Goal: Task Accomplishment & Management: Use online tool/utility

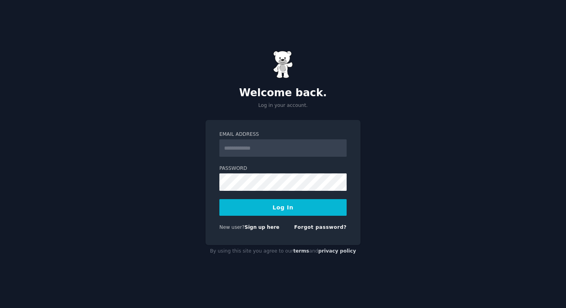
click at [313, 150] on input "Email Address" at bounding box center [283, 147] width 127 height 17
click at [275, 152] on input "Email Address" at bounding box center [283, 147] width 127 height 17
type input "**********"
click at [283, 207] on button "Log In" at bounding box center [283, 207] width 127 height 17
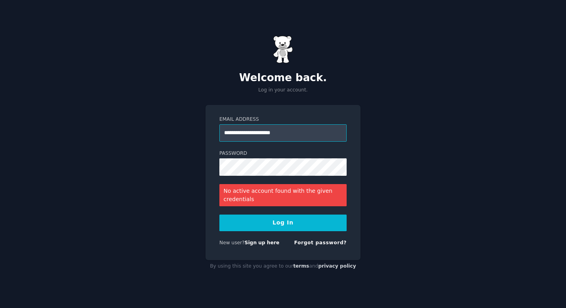
click at [280, 130] on input "**********" at bounding box center [283, 132] width 127 height 17
click at [259, 242] on link "Sign up here" at bounding box center [262, 243] width 35 height 6
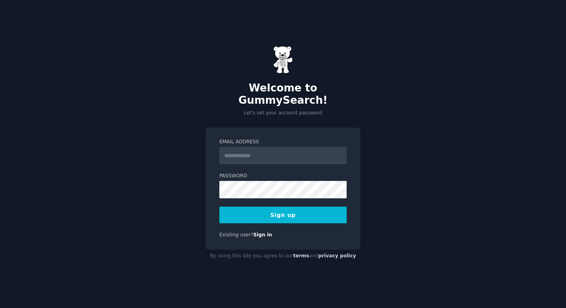
click at [301, 150] on input "Email Address" at bounding box center [283, 155] width 127 height 17
click at [277, 147] on input "Email Address" at bounding box center [283, 155] width 127 height 17
type input "**********"
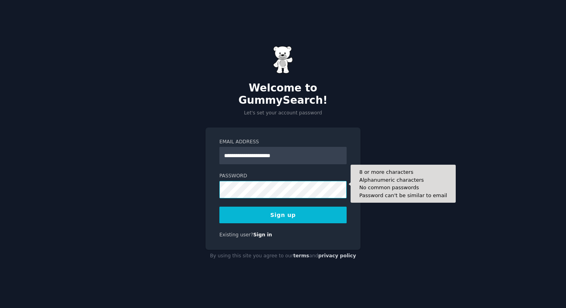
click at [283, 208] on button "Sign up" at bounding box center [283, 214] width 127 height 17
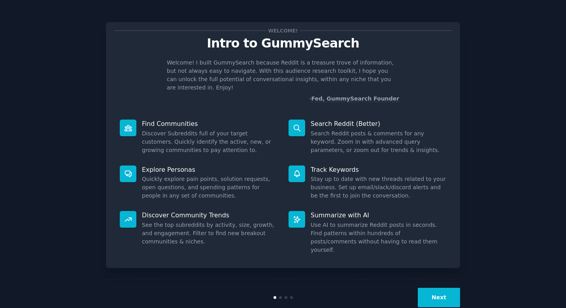
click at [446, 288] on button "Next" at bounding box center [439, 297] width 42 height 19
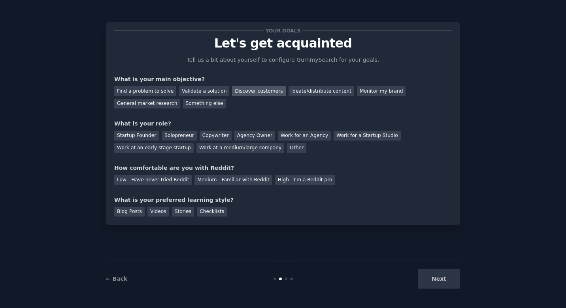
click at [237, 90] on div "Discover customers" at bounding box center [258, 91] width 53 height 10
click at [147, 104] on div "General market research" at bounding box center [147, 104] width 66 height 10
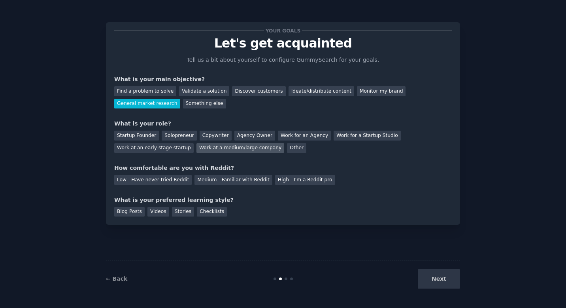
click at [251, 149] on div "Work at a medium/large company" at bounding box center [241, 148] width 88 height 10
click at [249, 178] on div "Medium - Familiar with Reddit" at bounding box center [234, 180] width 78 height 10
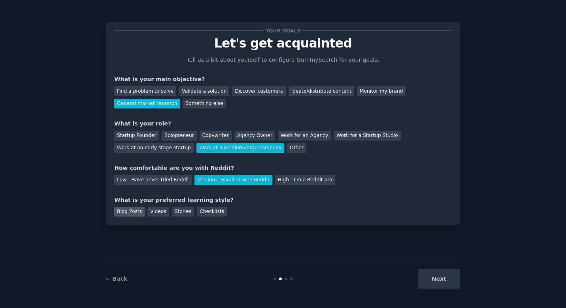
click at [136, 210] on div "Blog Posts" at bounding box center [129, 212] width 30 height 10
click at [432, 284] on button "Next" at bounding box center [439, 278] width 42 height 19
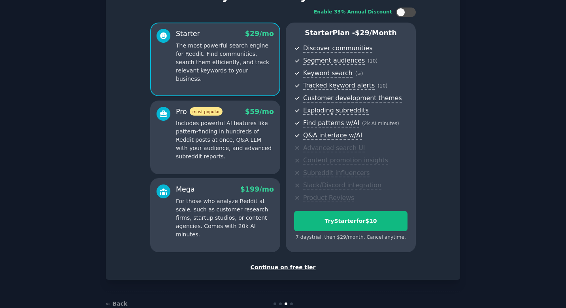
scroll to position [54, 0]
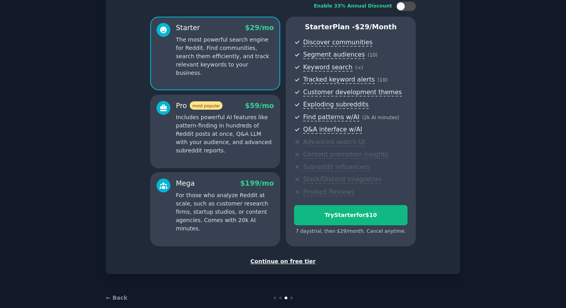
click at [297, 258] on div "Continue on free tier" at bounding box center [283, 261] width 338 height 8
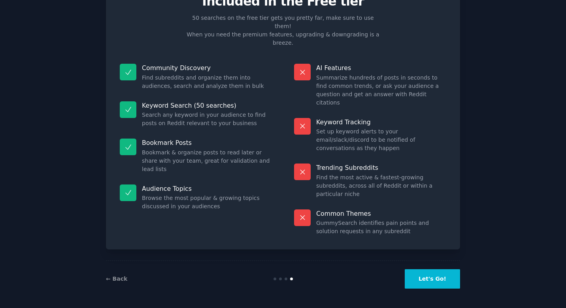
scroll to position [0, 0]
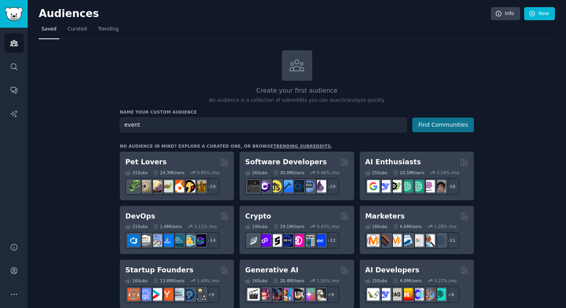
type input "event"
click at [423, 129] on button "Find Communities" at bounding box center [444, 124] width 62 height 15
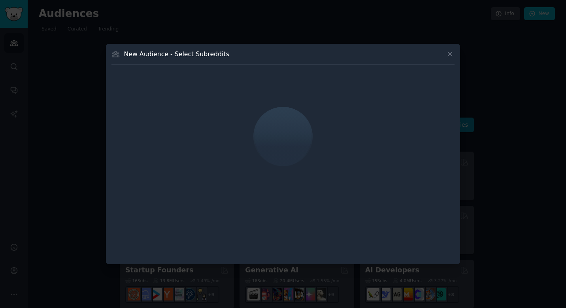
click at [448, 53] on icon at bounding box center [450, 54] width 8 height 8
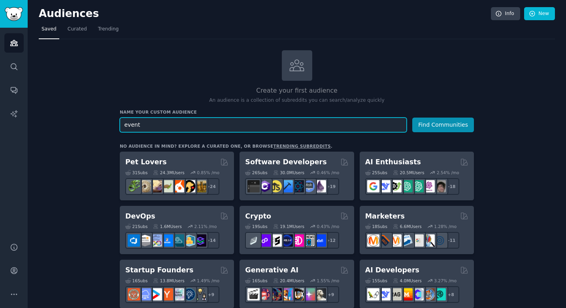
click at [381, 126] on input "event" at bounding box center [263, 124] width 287 height 15
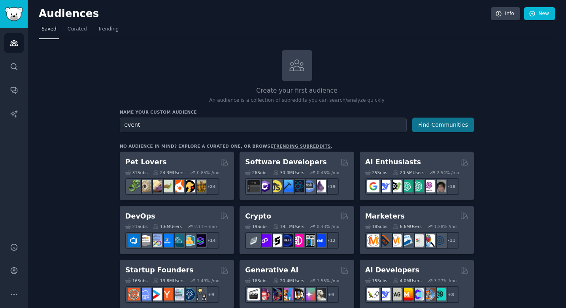
click at [441, 123] on button "Find Communities" at bounding box center [444, 124] width 62 height 15
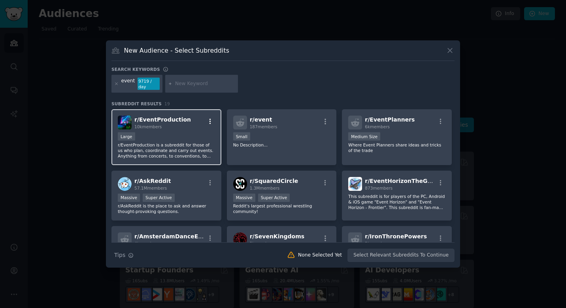
click at [209, 120] on icon "button" at bounding box center [210, 121] width 7 height 7
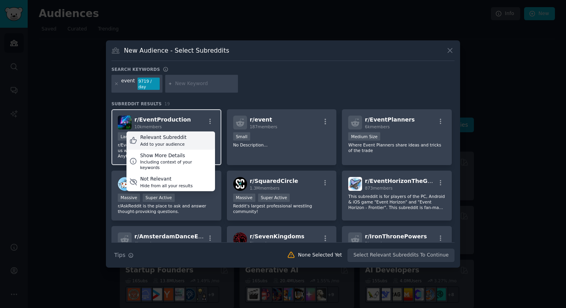
click at [204, 136] on div "Relevant Subreddit Add to your audience" at bounding box center [171, 140] width 89 height 18
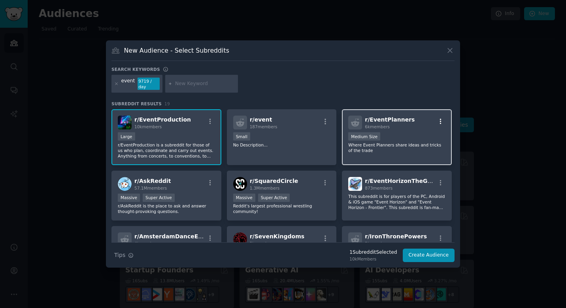
click at [440, 120] on icon "button" at bounding box center [440, 121] width 7 height 7
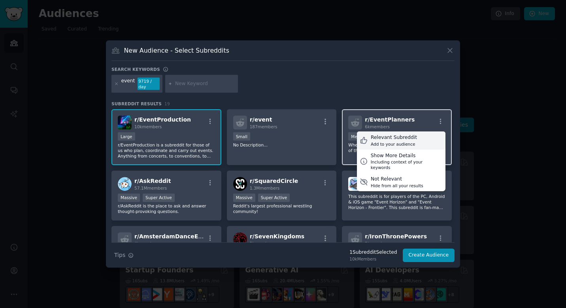
click at [417, 138] on div "Relevant Subreddit Add to your audience" at bounding box center [401, 140] width 89 height 18
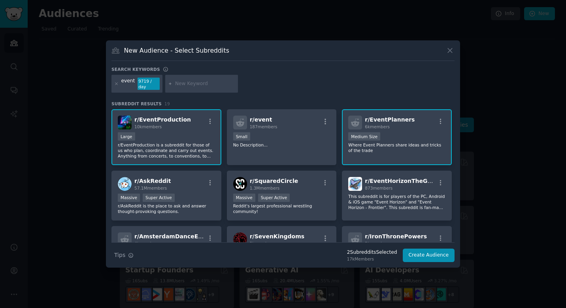
click at [134, 83] on div "event 9719 / day" at bounding box center [137, 84] width 51 height 18
click at [131, 83] on div "event" at bounding box center [128, 84] width 14 height 13
click at [116, 83] on icon at bounding box center [116, 83] width 4 height 4
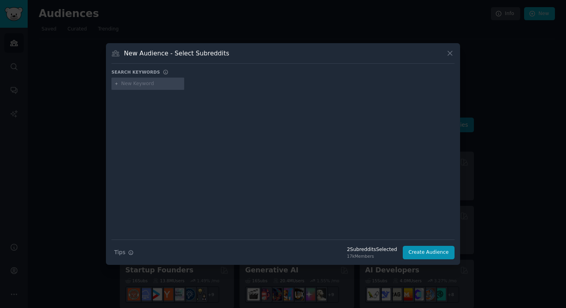
click at [142, 86] on input "text" at bounding box center [151, 83] width 60 height 7
type input "event planners"
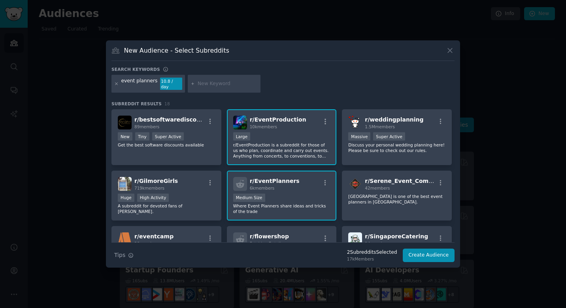
click at [116, 84] on icon at bounding box center [116, 84] width 2 height 2
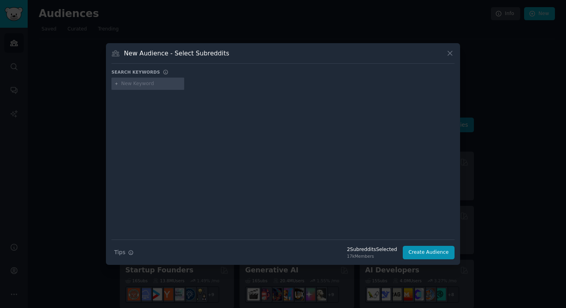
click at [143, 86] on input "text" at bounding box center [151, 83] width 60 height 7
type input "bizzabo"
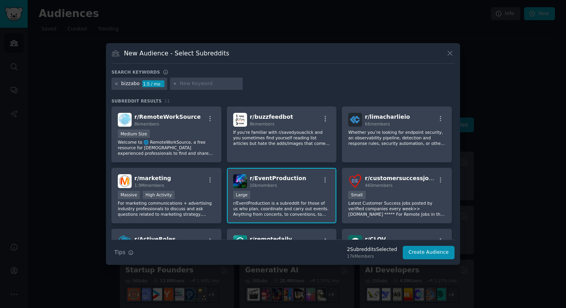
click at [117, 82] on icon at bounding box center [116, 83] width 4 height 4
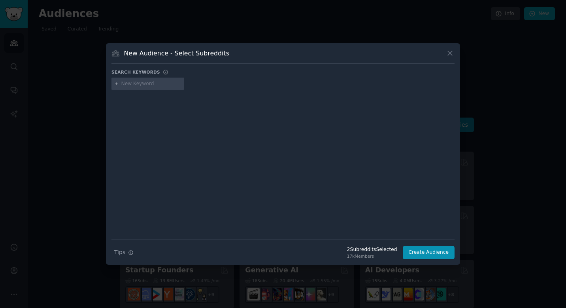
click at [130, 86] on input "text" at bounding box center [151, 83] width 60 height 7
type input "networking"
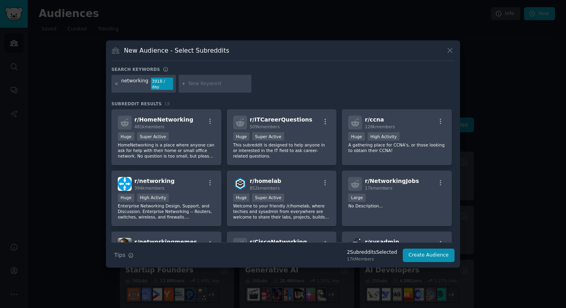
click at [116, 84] on icon at bounding box center [116, 83] width 4 height 4
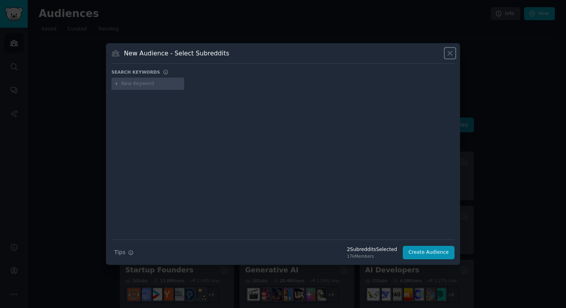
click at [449, 51] on icon at bounding box center [450, 53] width 8 height 8
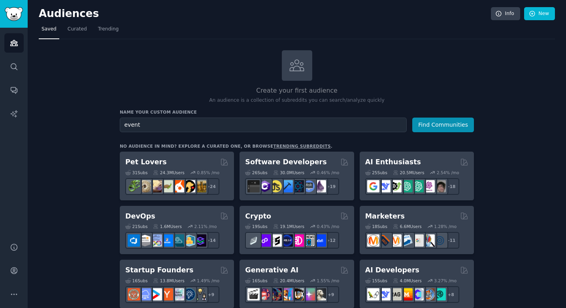
click at [50, 30] on span "Saved" at bounding box center [49, 29] width 15 height 7
click at [226, 80] on div "Create your first audience An audience is a collection of subreddits you can se…" at bounding box center [297, 77] width 354 height 54
click at [292, 92] on h2 "Create your first audience" at bounding box center [297, 91] width 354 height 10
click at [73, 32] on span "Curated" at bounding box center [77, 29] width 19 height 7
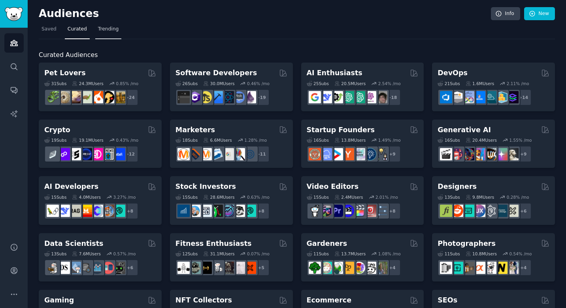
click at [100, 32] on span "Trending" at bounding box center [108, 29] width 21 height 7
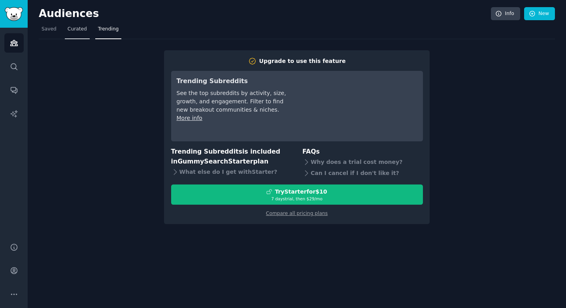
click at [83, 30] on span "Curated" at bounding box center [77, 29] width 19 height 7
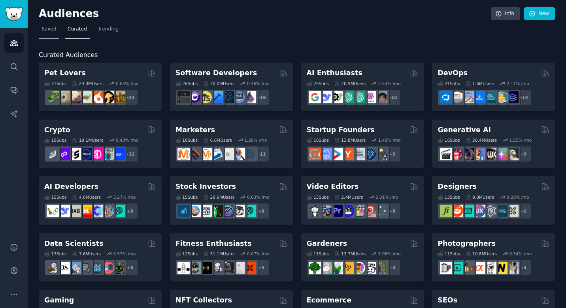
click at [53, 28] on span "Saved" at bounding box center [49, 29] width 15 height 7
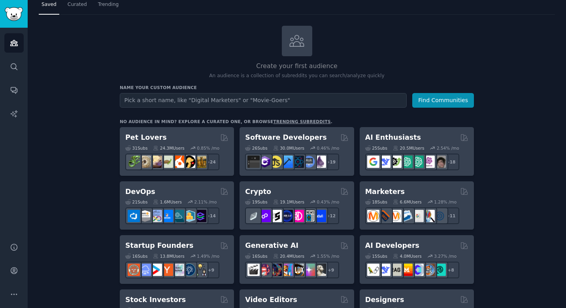
scroll to position [28, 0]
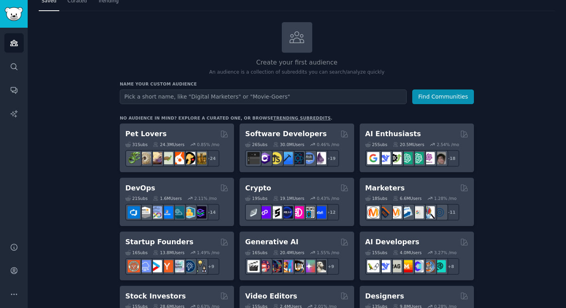
click at [199, 93] on input "text" at bounding box center [263, 96] width 287 height 15
type input "event"
click at [429, 101] on button "Find Communities" at bounding box center [444, 96] width 62 height 15
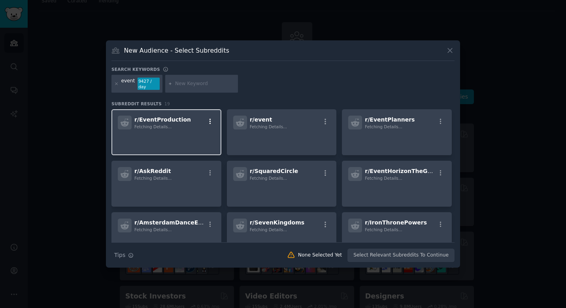
click at [212, 121] on icon "button" at bounding box center [210, 121] width 7 height 7
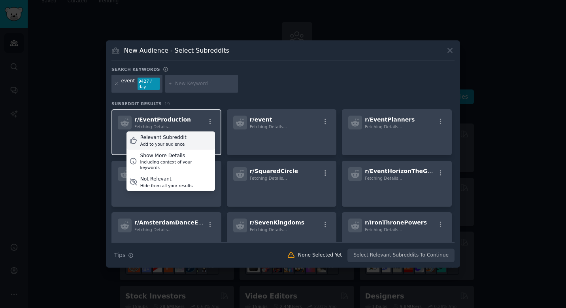
click at [199, 144] on div "Relevant Subreddit Add to your audience" at bounding box center [171, 140] width 89 height 18
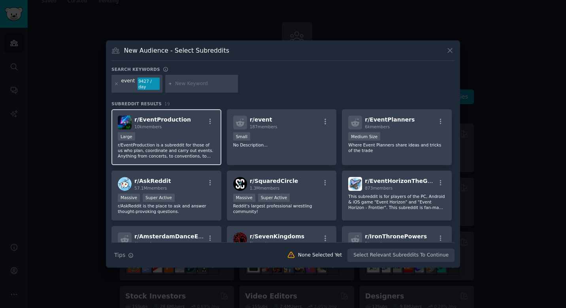
click at [273, 89] on div "event 9427 / day" at bounding box center [283, 85] width 343 height 21
click at [211, 121] on icon "button" at bounding box center [210, 121] width 7 height 7
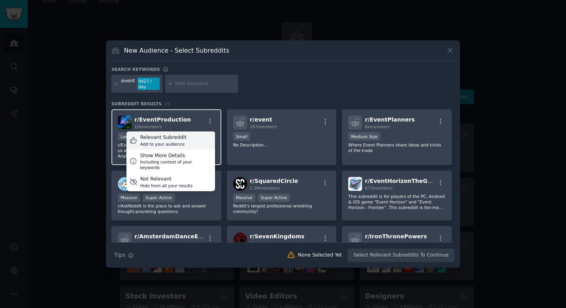
click at [194, 140] on div "Relevant Subreddit Add to your audience" at bounding box center [171, 140] width 89 height 18
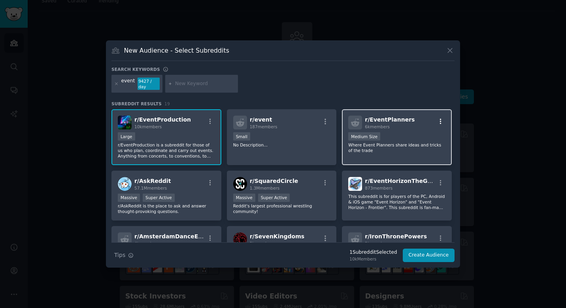
click at [437, 120] on icon "button" at bounding box center [440, 121] width 7 height 7
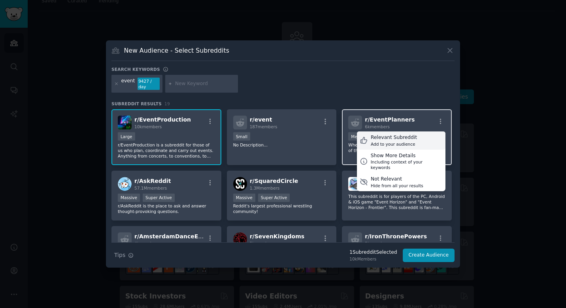
click at [422, 138] on div "Relevant Subreddit Add to your audience" at bounding box center [401, 140] width 89 height 18
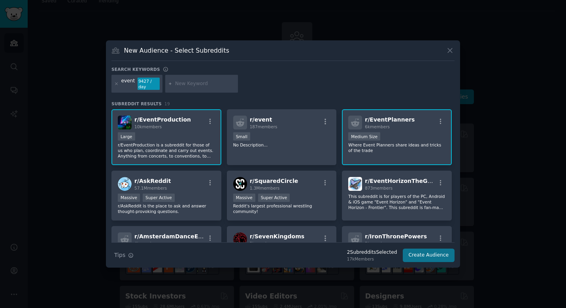
click at [432, 253] on button "Create Audience" at bounding box center [429, 254] width 52 height 13
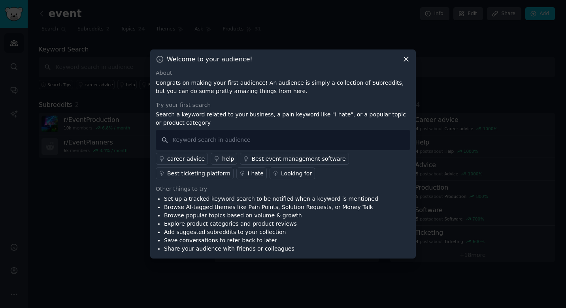
click at [406, 61] on icon at bounding box center [406, 59] width 8 height 8
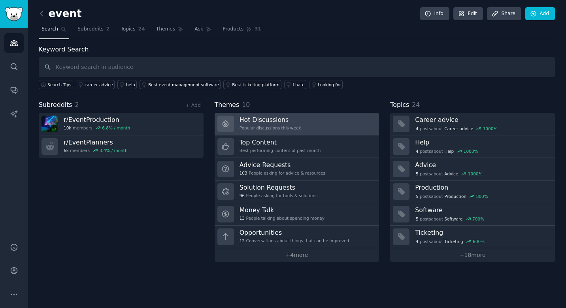
click at [287, 121] on h3 "Hot Discussions" at bounding box center [271, 119] width 62 height 8
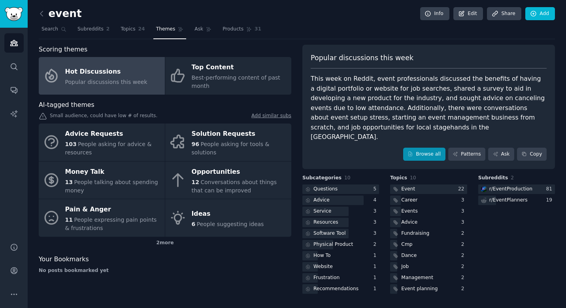
click at [415, 148] on link "Browse all" at bounding box center [424, 154] width 42 height 13
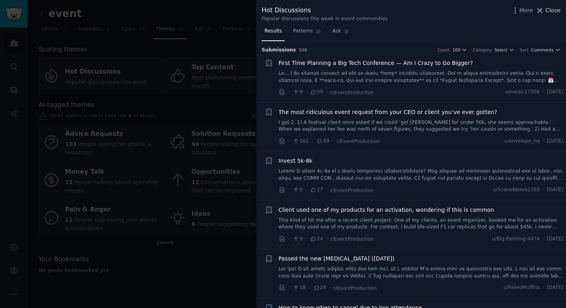
click at [551, 8] on span "Close" at bounding box center [553, 10] width 15 height 8
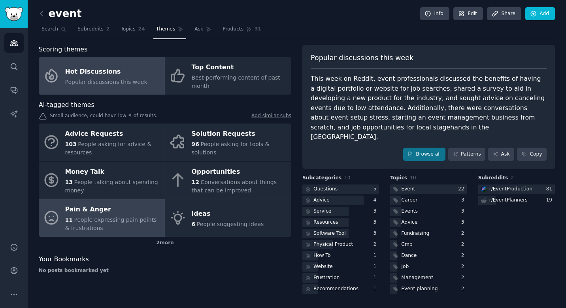
click at [95, 222] on span "People expressing pain points & frustrations" at bounding box center [111, 223] width 92 height 15
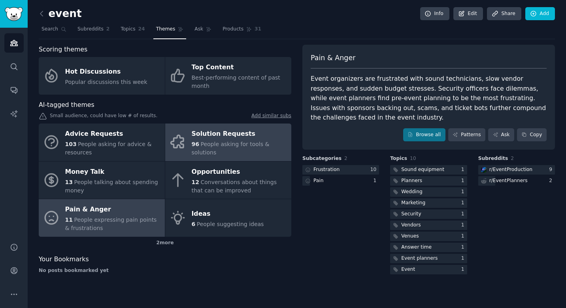
click at [265, 147] on div "96 People asking for tools & solutions" at bounding box center [240, 148] width 96 height 17
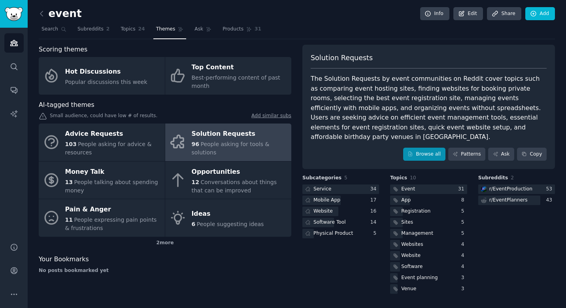
click at [425, 148] on link "Browse all" at bounding box center [424, 154] width 42 height 13
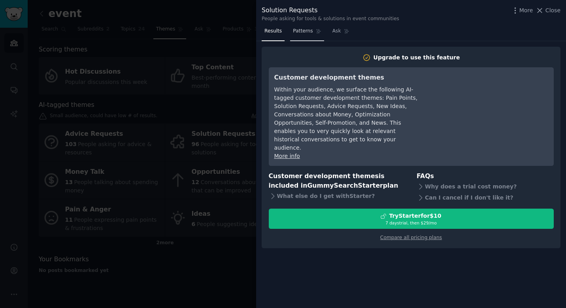
click at [301, 34] on span "Patterns" at bounding box center [303, 31] width 20 height 7
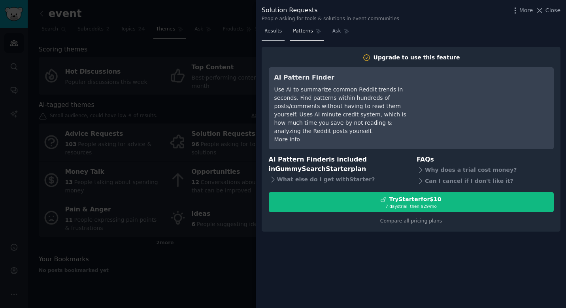
click at [283, 32] on link "Results" at bounding box center [273, 33] width 23 height 16
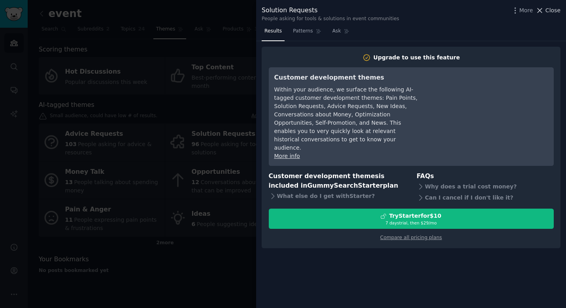
click at [549, 13] on span "Close" at bounding box center [553, 10] width 15 height 8
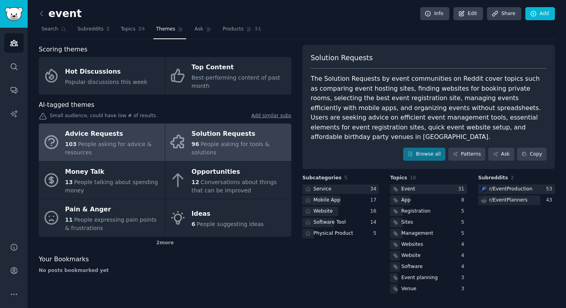
click at [112, 151] on div "103 People asking for advice & resources" at bounding box center [113, 148] width 96 height 17
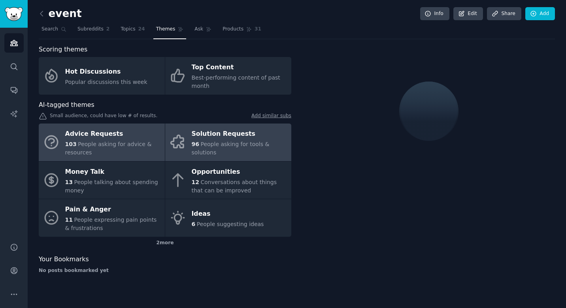
click at [206, 141] on span "People asking for tools & solutions" at bounding box center [231, 148] width 78 height 15
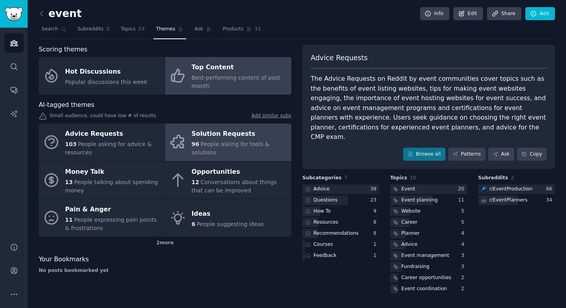
click at [257, 76] on span "Best-performing content of past month" at bounding box center [236, 81] width 89 height 15
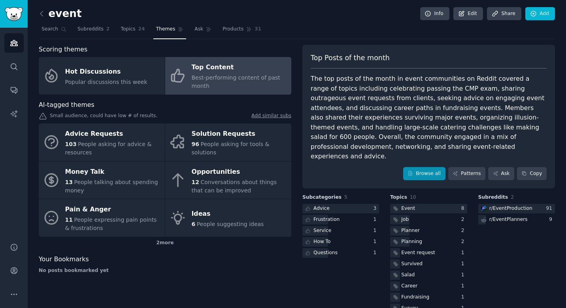
click at [415, 167] on link "Browse all" at bounding box center [424, 173] width 42 height 13
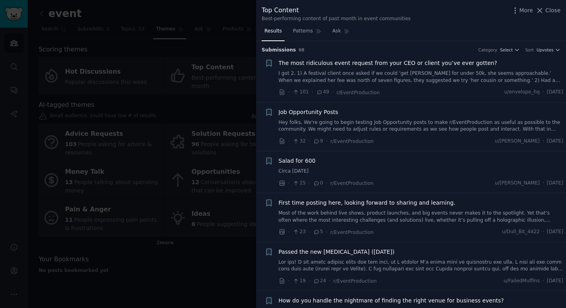
click at [220, 267] on div at bounding box center [283, 154] width 566 height 308
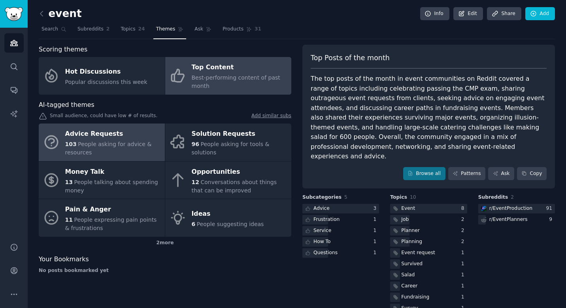
click at [131, 151] on div "103 People asking for advice & resources" at bounding box center [113, 148] width 96 height 17
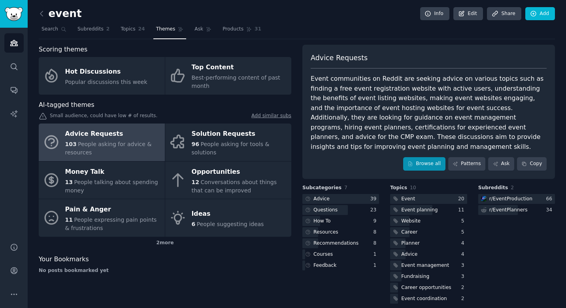
click at [413, 161] on icon at bounding box center [411, 164] width 6 height 6
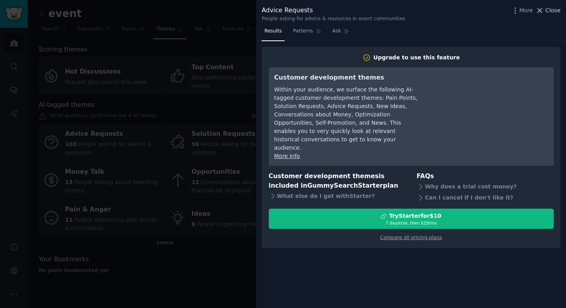
click at [544, 10] on icon at bounding box center [540, 10] width 8 height 8
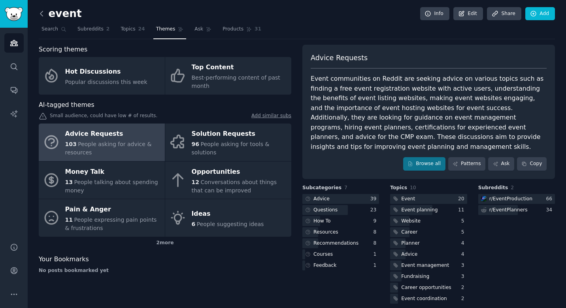
click at [40, 12] on icon at bounding box center [42, 13] width 8 height 8
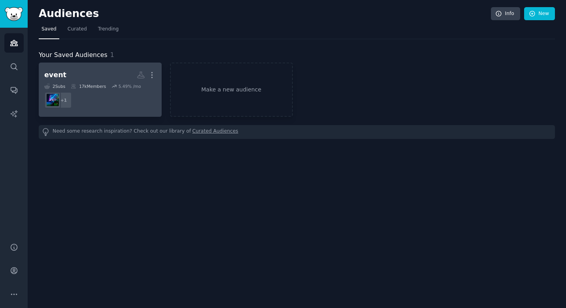
click at [94, 79] on h2 "event More" at bounding box center [100, 75] width 112 height 14
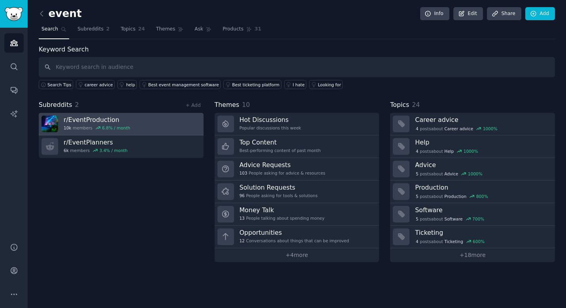
click at [150, 120] on link "r/ EventProduction 10k members 6.8 % / month" at bounding box center [121, 124] width 165 height 23
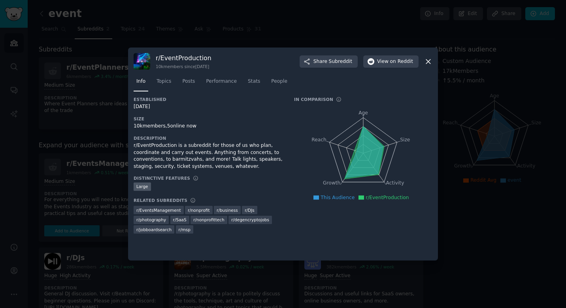
click at [428, 62] on icon at bounding box center [428, 61] width 8 height 8
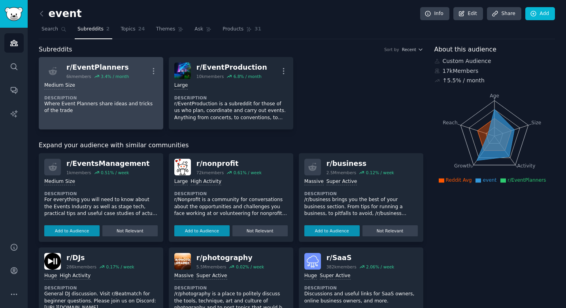
click at [125, 104] on p "Where Event Planners share ideas and tricks of the trade" at bounding box center [101, 107] width 114 height 14
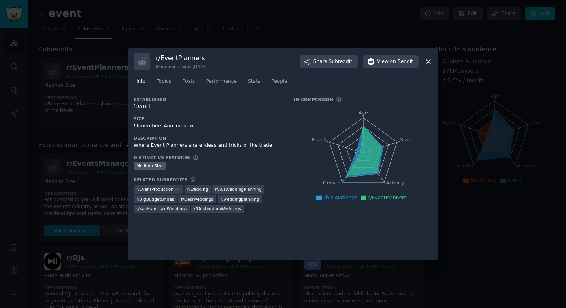
click at [431, 61] on icon at bounding box center [428, 61] width 8 height 8
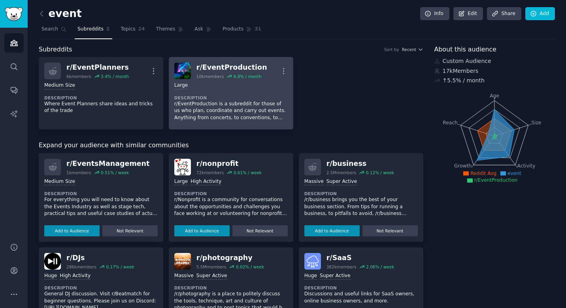
click at [204, 95] on dt "Description" at bounding box center [231, 98] width 114 height 6
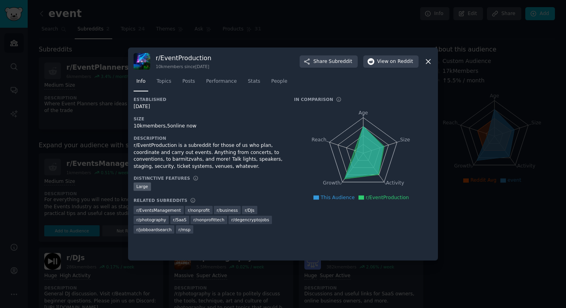
click at [475, 125] on div at bounding box center [283, 154] width 566 height 308
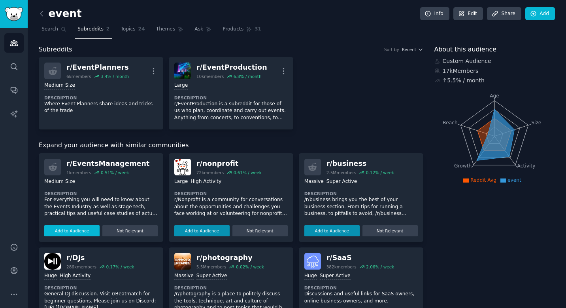
click at [80, 227] on button "Add to Audience" at bounding box center [71, 230] width 55 height 11
